Goal: Task Accomplishment & Management: Manage account settings

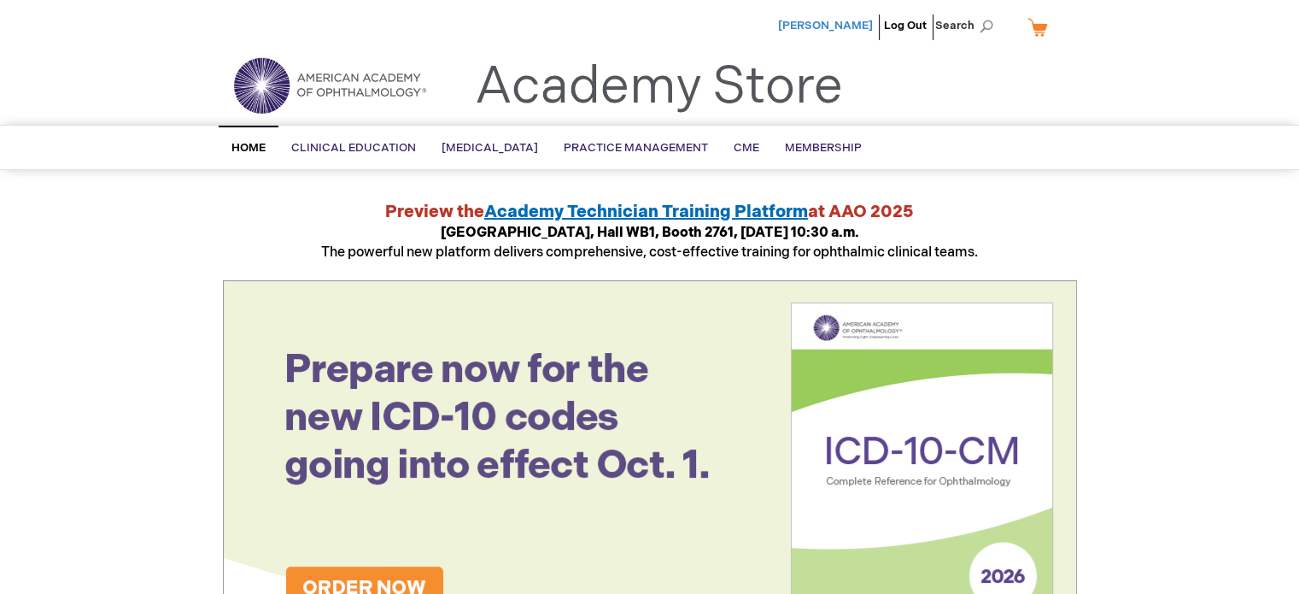
click at [836, 24] on span "Vasileios Panagoulis" at bounding box center [825, 26] width 95 height 14
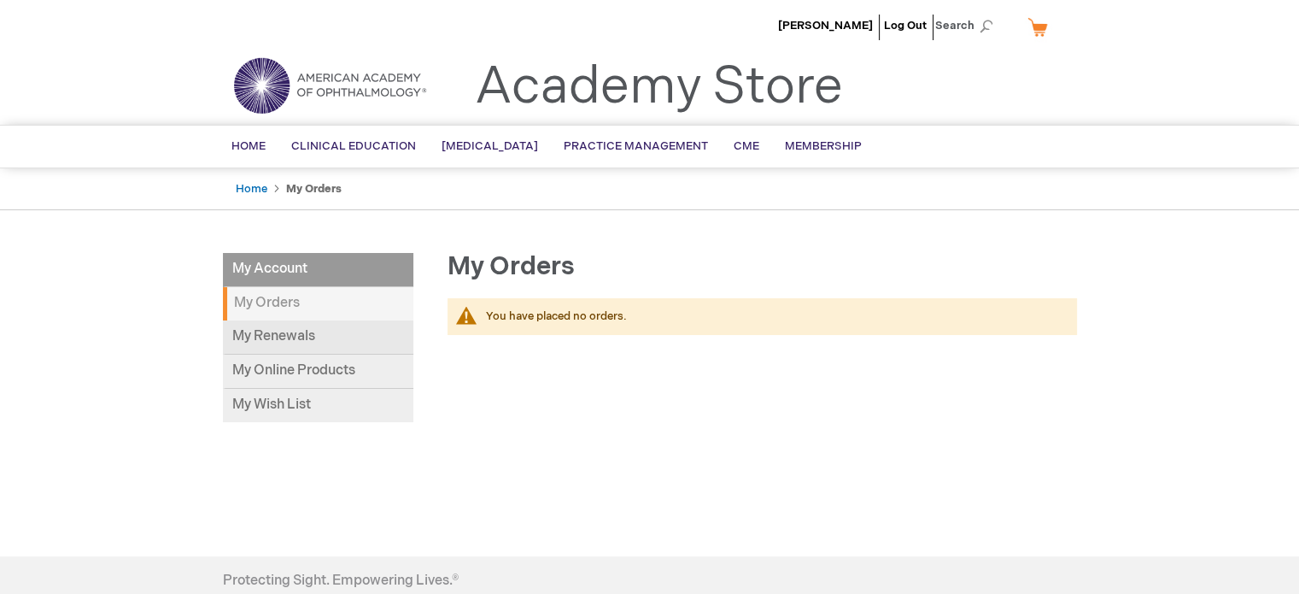
click at [260, 337] on link "My Renewals" at bounding box center [318, 337] width 191 height 34
click at [252, 191] on link "Home" at bounding box center [252, 189] width 32 height 14
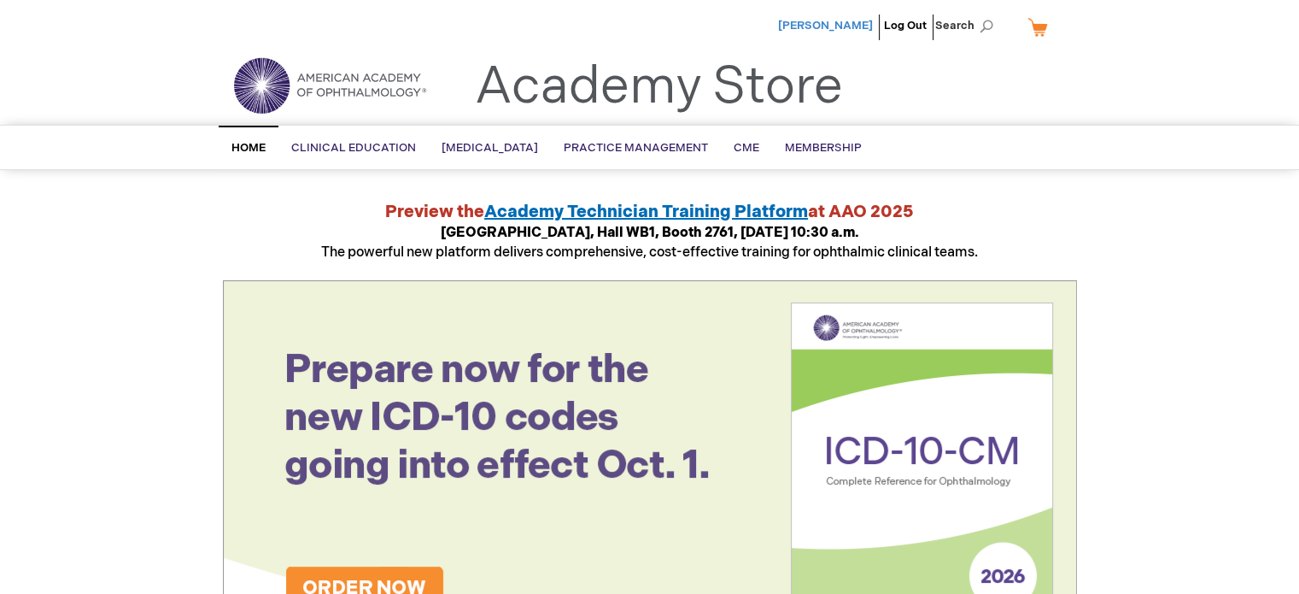
click at [837, 24] on span "[PERSON_NAME]" at bounding box center [825, 26] width 95 height 14
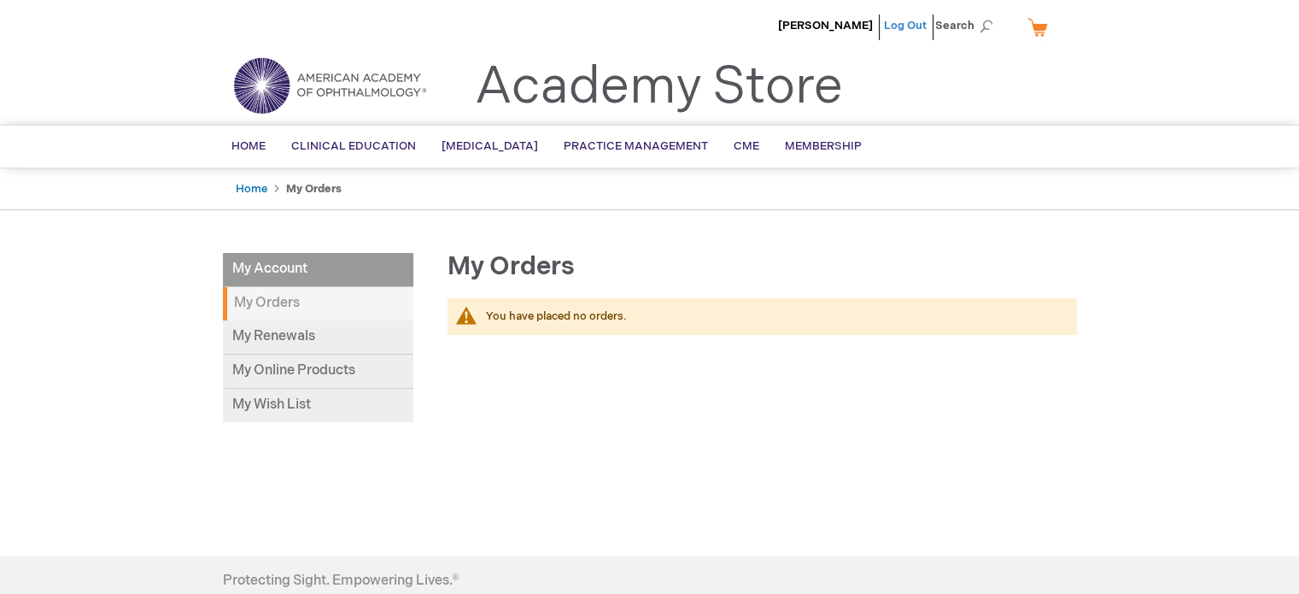
click at [911, 26] on link "Log Out" at bounding box center [905, 26] width 43 height 14
